Goal: Download file/media

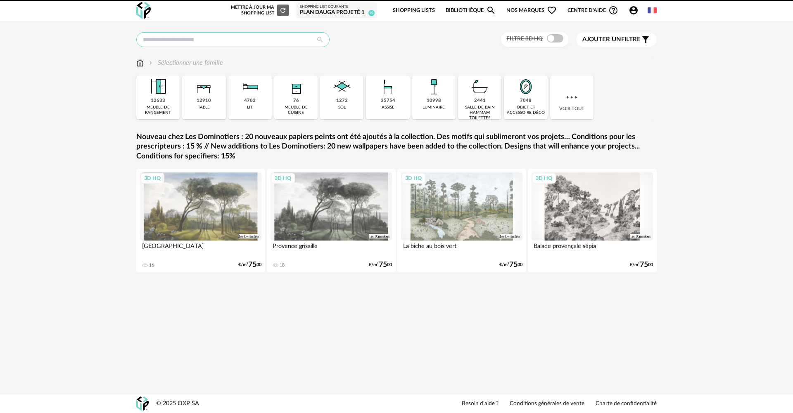
click at [185, 40] on input "text" at bounding box center [232, 39] width 193 height 15
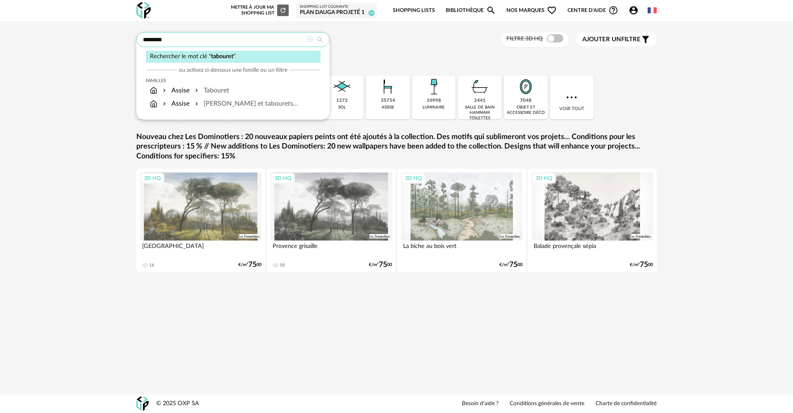
type input "********"
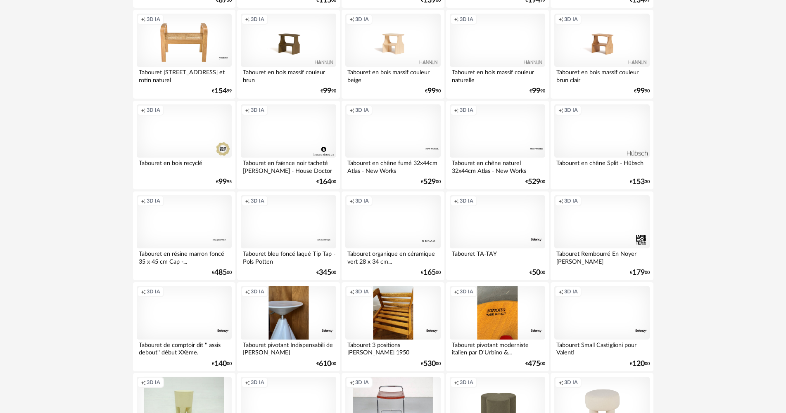
scroll to position [1578, 0]
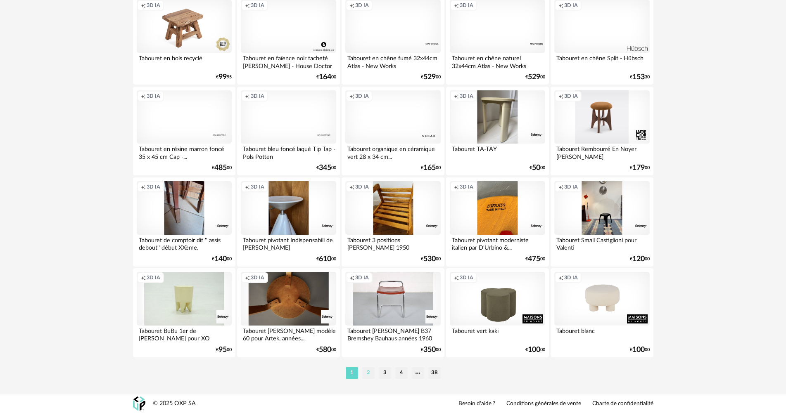
click at [370, 375] on li "2" at bounding box center [368, 374] width 12 height 12
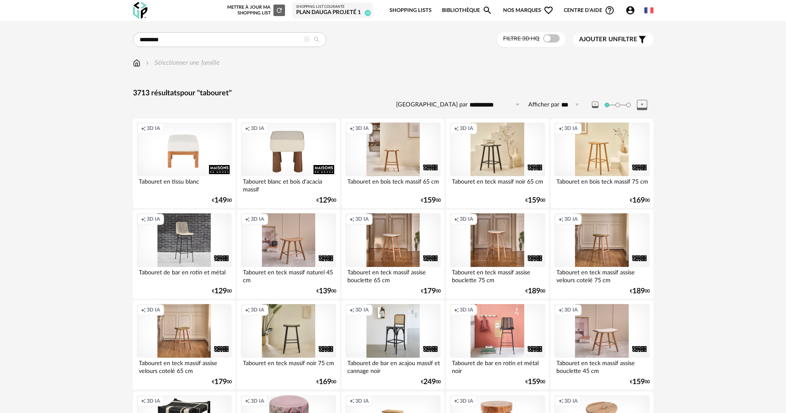
click at [632, 41] on span "Ajouter un filtre" at bounding box center [608, 40] width 58 height 8
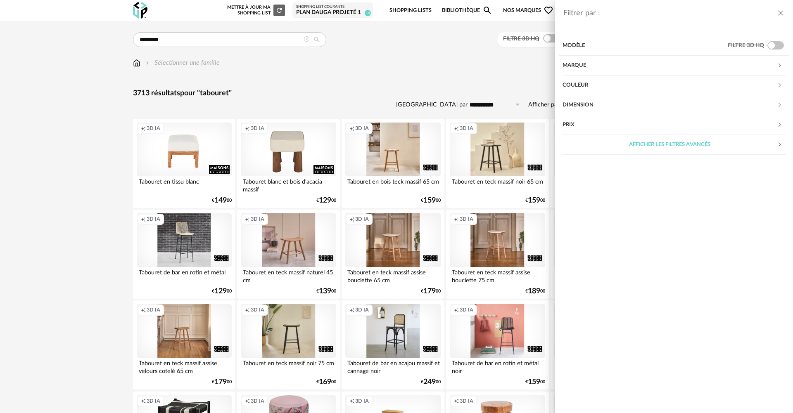
click at [598, 61] on div "Marque" at bounding box center [670, 66] width 214 height 20
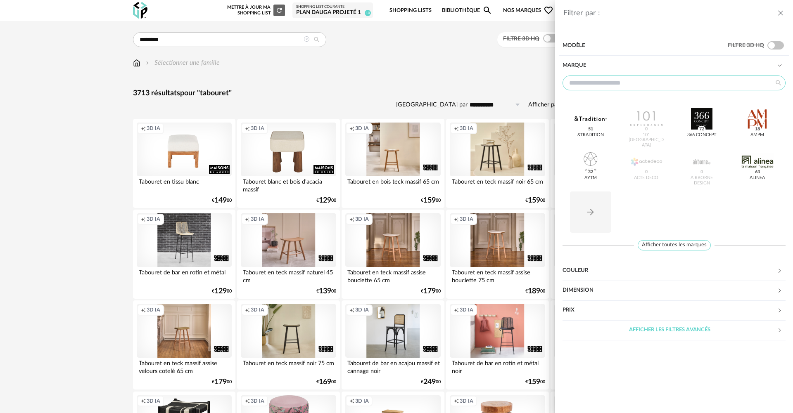
click at [595, 79] on input "text" at bounding box center [674, 83] width 223 height 15
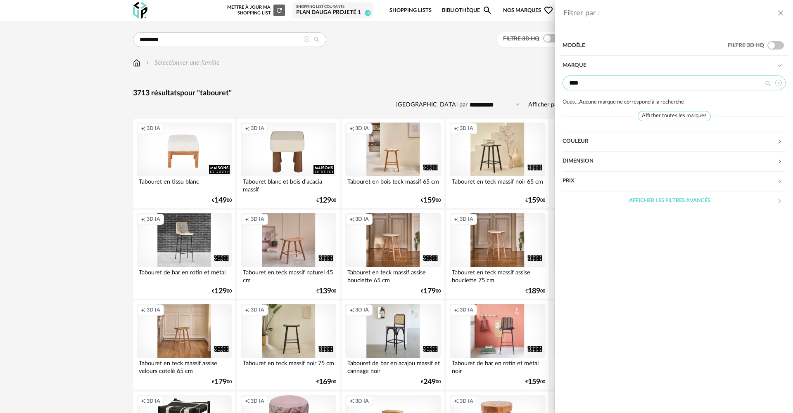
type input "****"
drag, startPoint x: 595, startPoint y: 86, endPoint x: 564, endPoint y: 83, distance: 31.1
click at [564, 83] on input "****" at bounding box center [674, 83] width 223 height 15
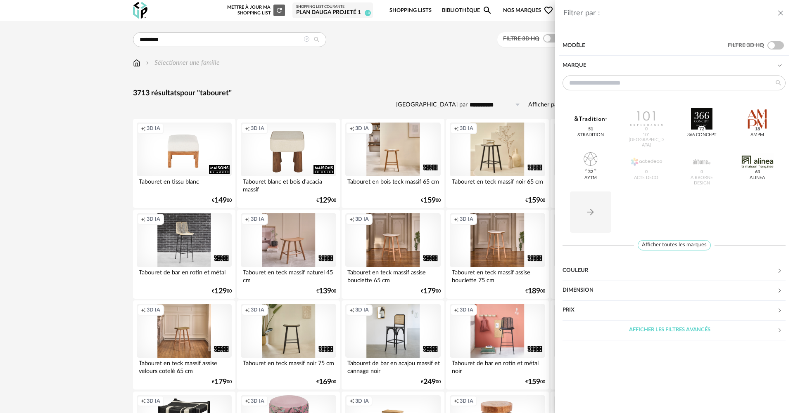
click at [780, 12] on icon "close drawer" at bounding box center [781, 13] width 8 height 8
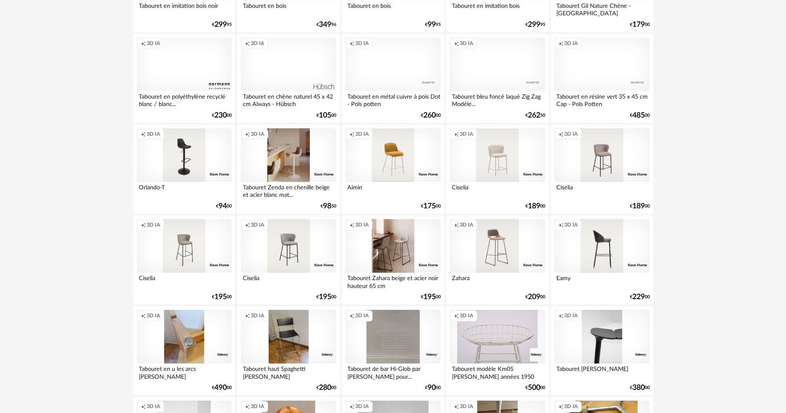
scroll to position [826, 0]
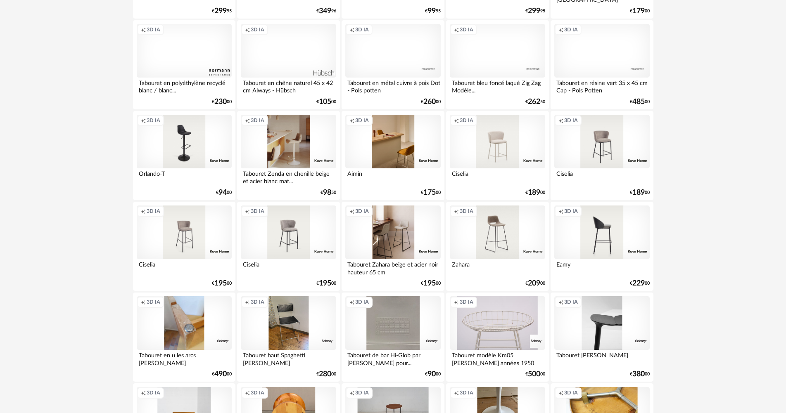
click at [410, 156] on div "Creation icon 3D IA" at bounding box center [392, 142] width 95 height 54
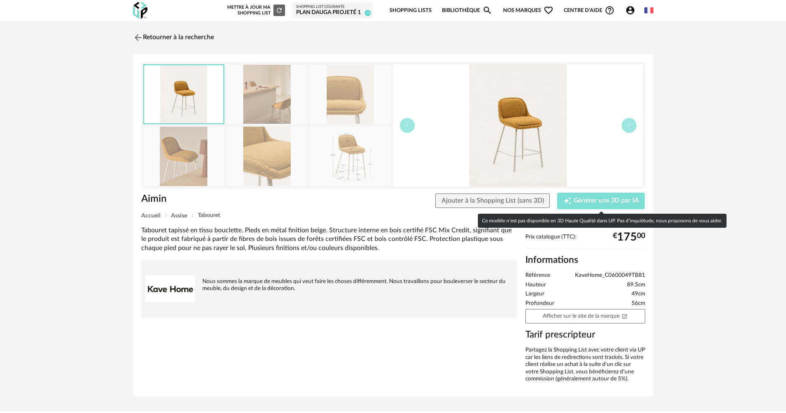
click at [602, 201] on span "Générer une 3D par IA" at bounding box center [606, 201] width 65 height 7
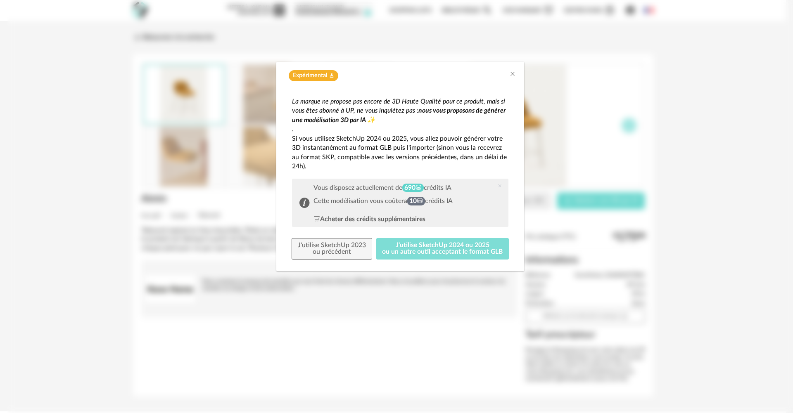
click at [441, 244] on button "J'utilise SketchUp 2024 ou 2025 ou un autre outil acceptant le format GLB" at bounding box center [442, 248] width 133 height 21
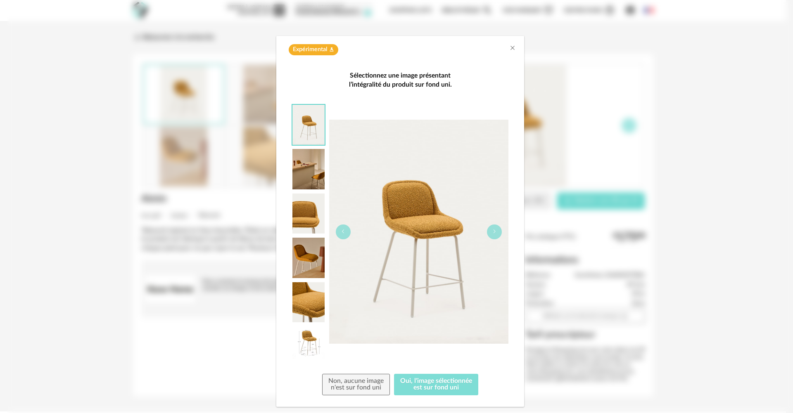
scroll to position [40, 0]
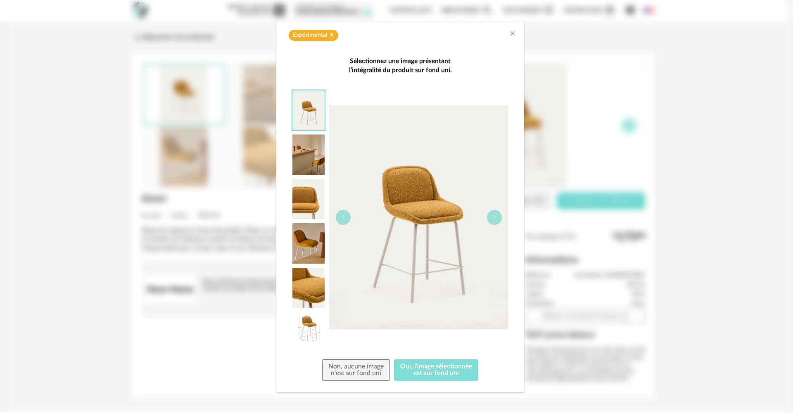
click at [429, 375] on button "Oui, l'image sélectionnée est sur fond uni" at bounding box center [436, 370] width 84 height 21
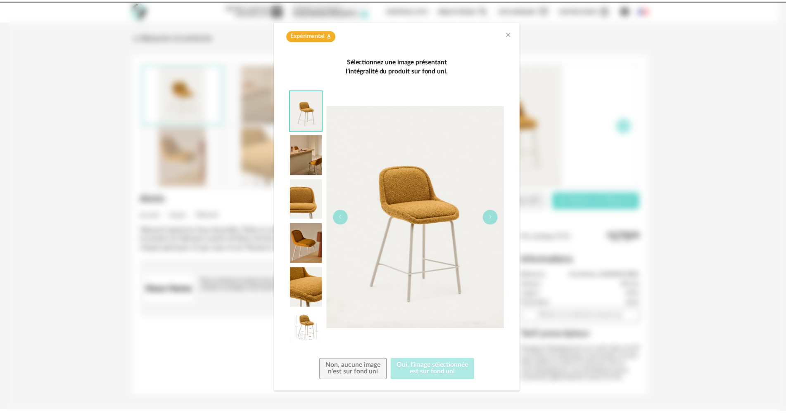
scroll to position [0, 0]
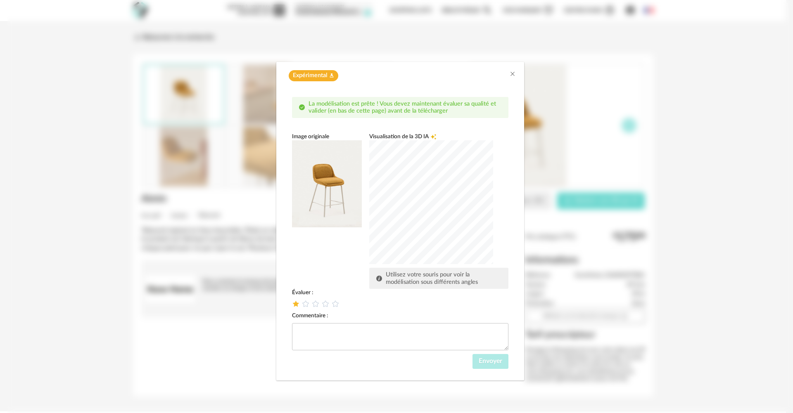
click at [294, 307] on icon "dialog" at bounding box center [296, 304] width 9 height 9
click at [484, 359] on span "Envoyer" at bounding box center [491, 361] width 24 height 7
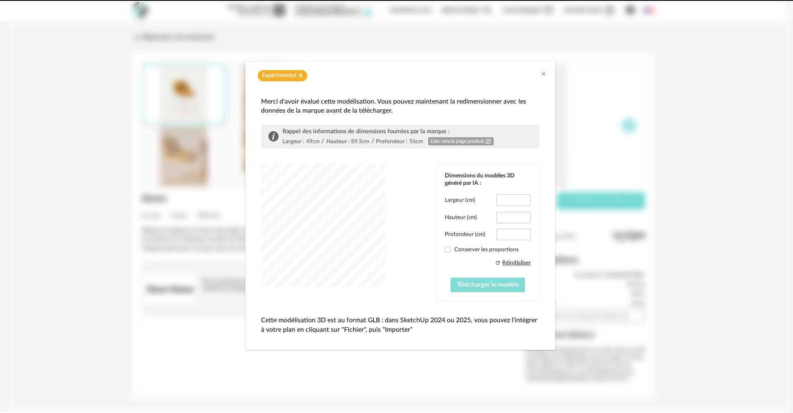
type input "****"
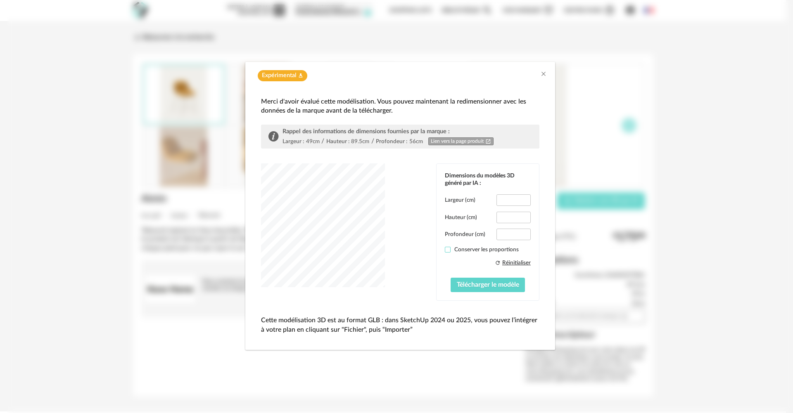
click at [449, 250] on span "dialog" at bounding box center [448, 250] width 6 height 6
click at [474, 280] on button "Télécharger le modèle" at bounding box center [488, 285] width 75 height 15
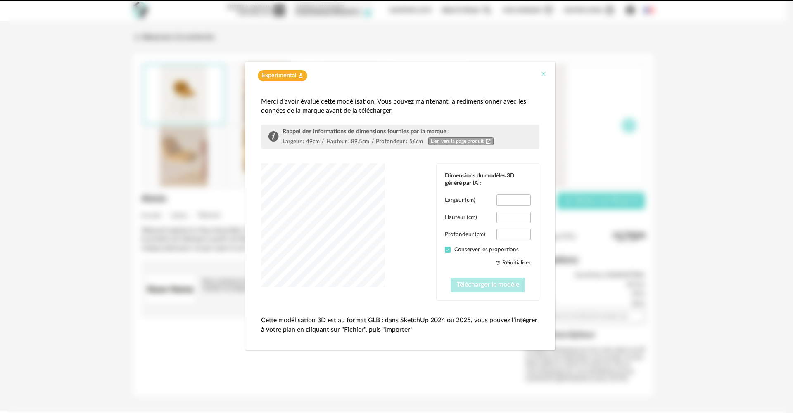
click at [543, 74] on icon "Close" at bounding box center [543, 74] width 7 height 7
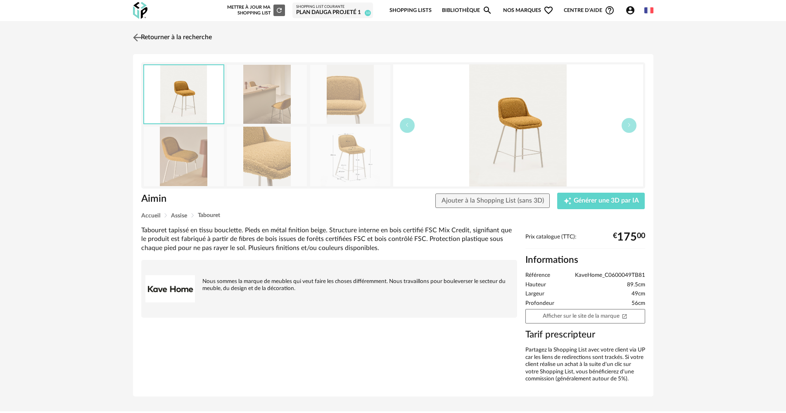
click at [137, 37] on img at bounding box center [137, 37] width 12 height 12
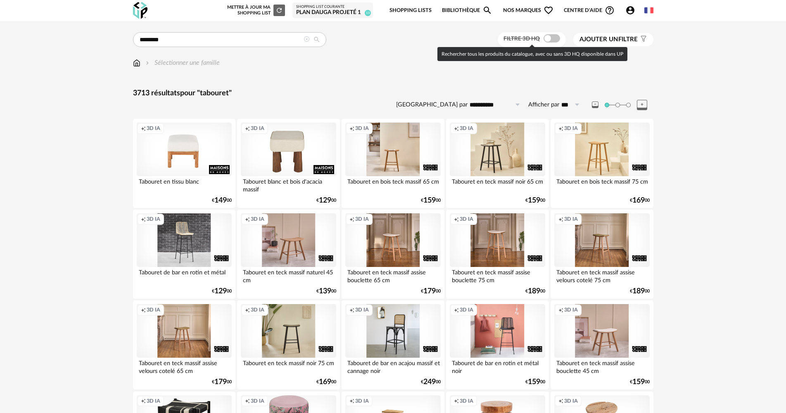
click at [556, 36] on span at bounding box center [552, 38] width 17 height 8
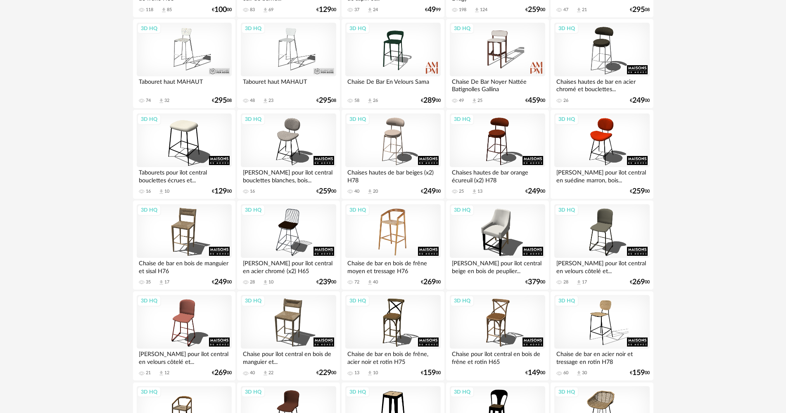
scroll to position [909, 0]
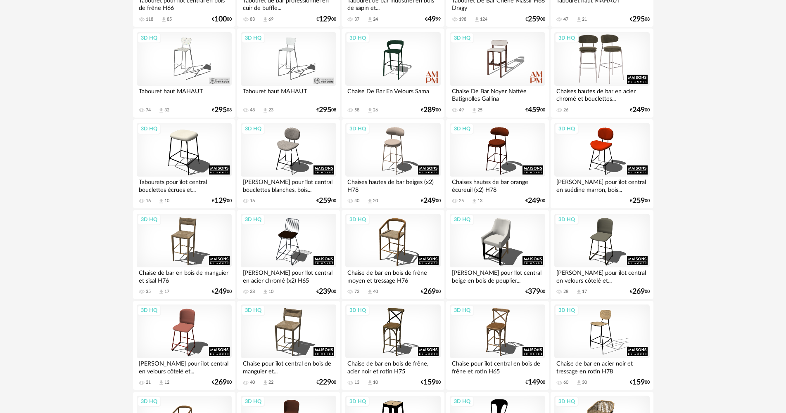
click at [611, 64] on div "3D HQ" at bounding box center [601, 59] width 95 height 54
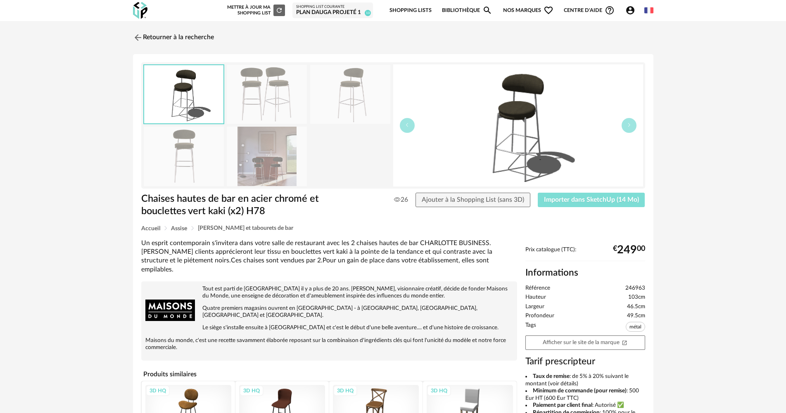
click at [593, 201] on span "Importer dans SketchUp (14 Mo)" at bounding box center [591, 200] width 95 height 7
click at [182, 35] on link "Retourner à la recherche" at bounding box center [171, 38] width 81 height 18
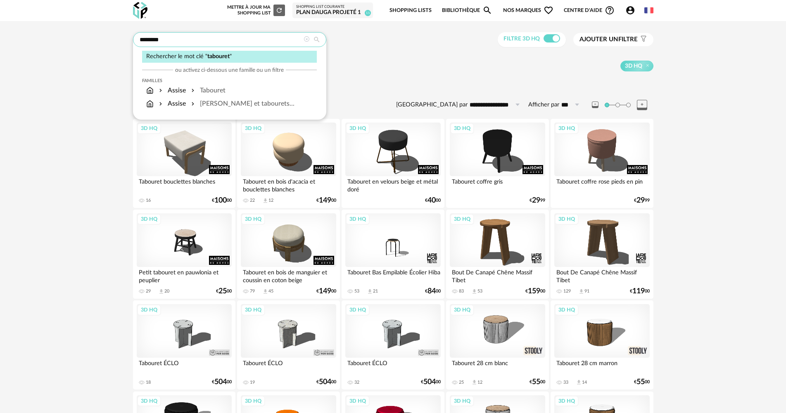
drag, startPoint x: 173, startPoint y: 39, endPoint x: 121, endPoint y: 34, distance: 51.5
type input "**********"
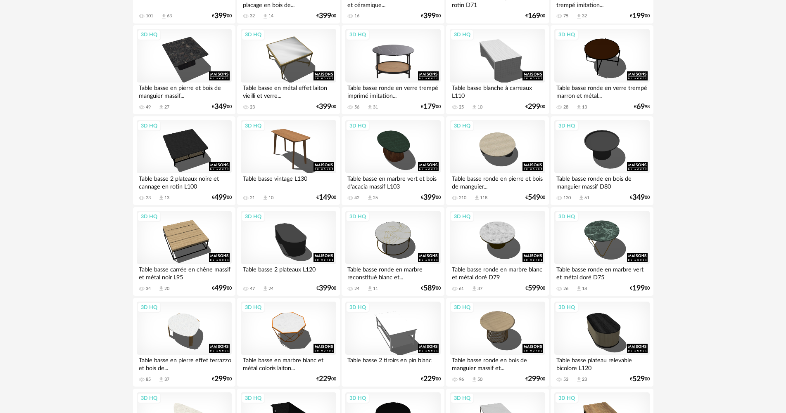
scroll to position [289, 0]
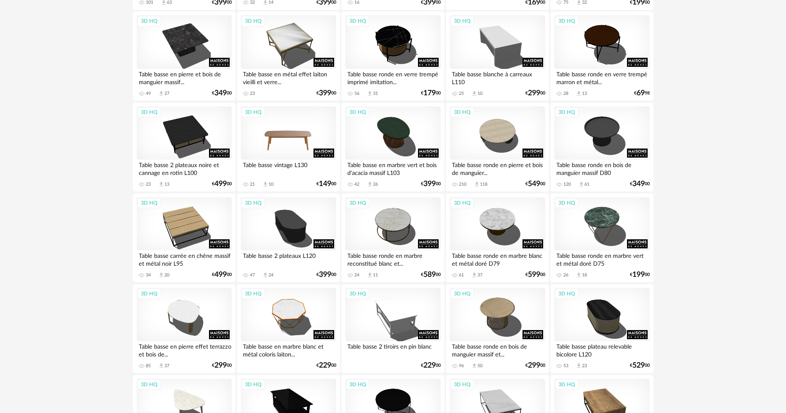
click at [288, 134] on div "3D HQ" at bounding box center [288, 134] width 95 height 54
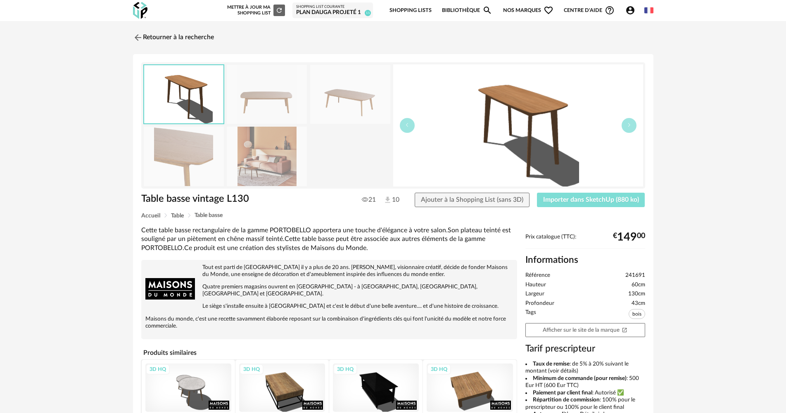
click at [582, 199] on span "Importer dans SketchUp (880 ko)" at bounding box center [591, 200] width 96 height 7
